Goal: Information Seeking & Learning: Compare options

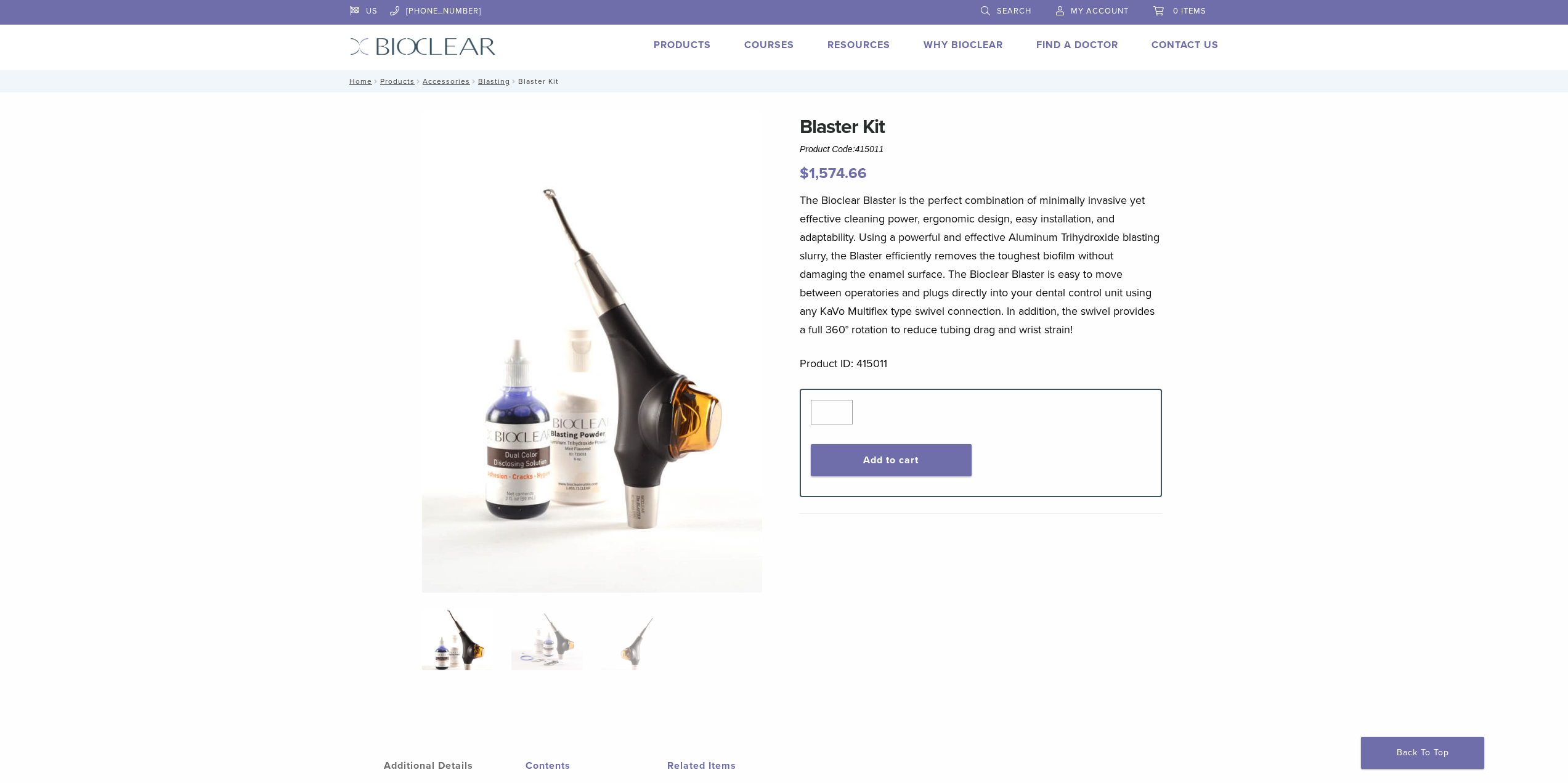
click at [826, 135] on h1 "Blaster Kit" at bounding box center [981, 127] width 363 height 30
copy div "Blaster Kit"
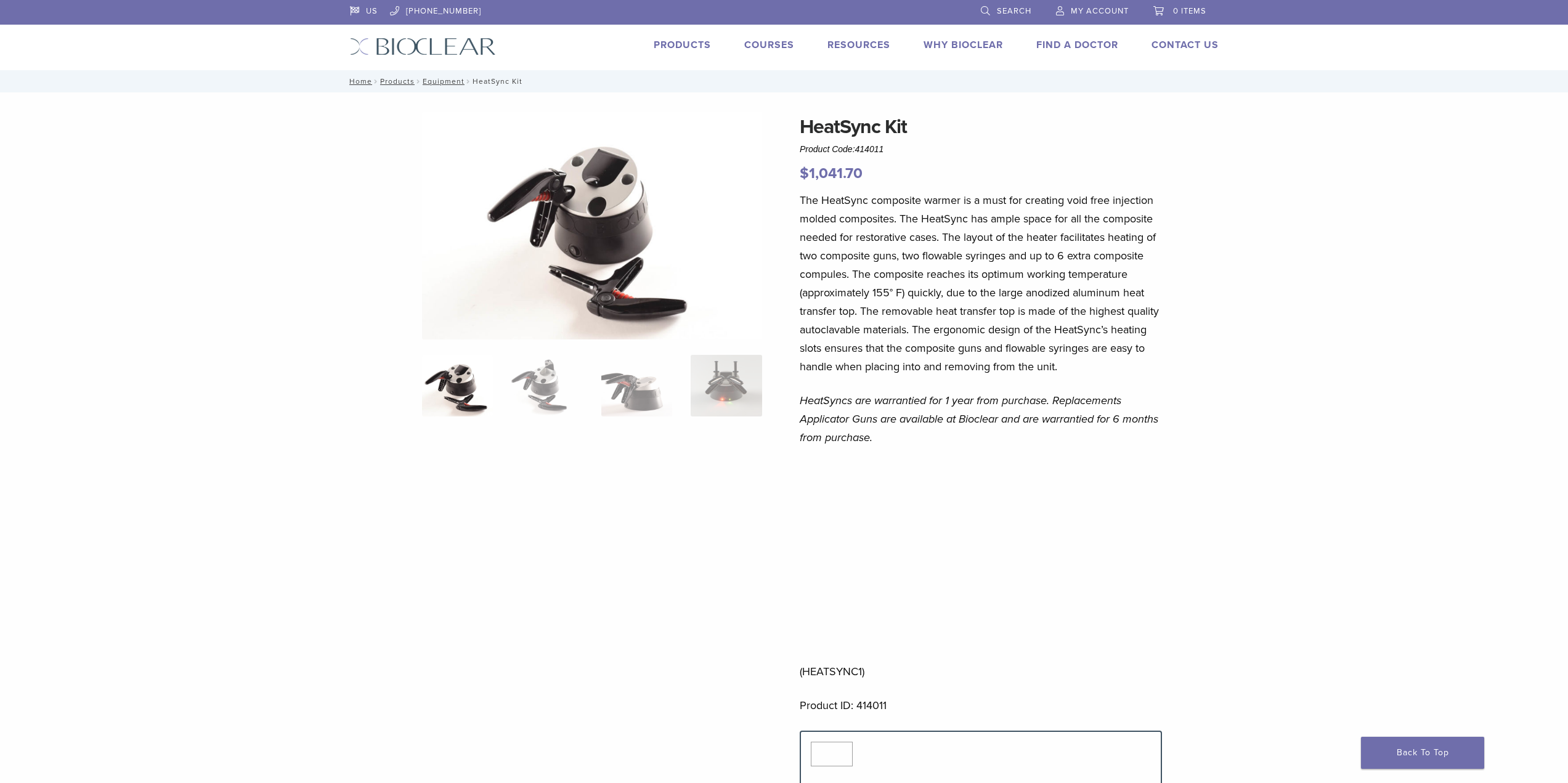
click at [875, 127] on h1 "HeatSync Kit" at bounding box center [981, 127] width 363 height 30
copy div "HeatSync Kit"
